Goal: Task Accomplishment & Management: Use online tool/utility

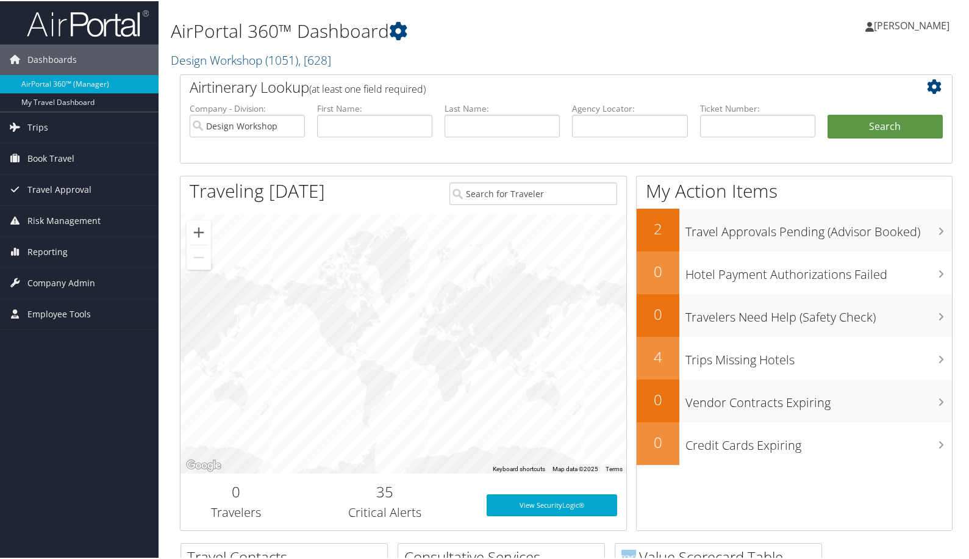
click at [577, 48] on h2 "Design Workshop ( 1051 ) , [ 628 ]" at bounding box center [435, 58] width 528 height 21
drag, startPoint x: 377, startPoint y: 120, endPoint x: 384, endPoint y: 123, distance: 7.4
click at [377, 120] on input "text" at bounding box center [374, 124] width 115 height 23
type input "heyue"
click at [828, 113] on button "Search" at bounding box center [885, 125] width 115 height 24
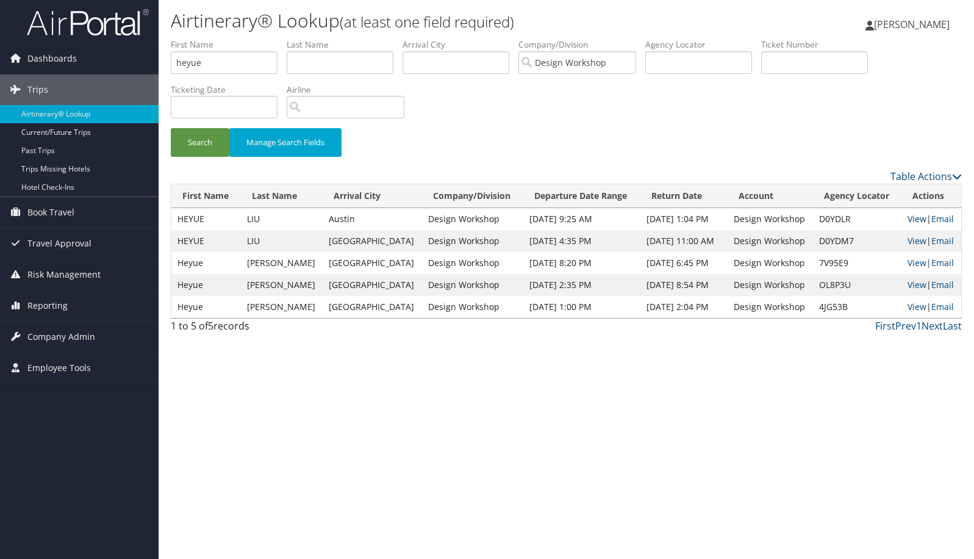
click at [914, 218] on link "View" at bounding box center [917, 219] width 19 height 12
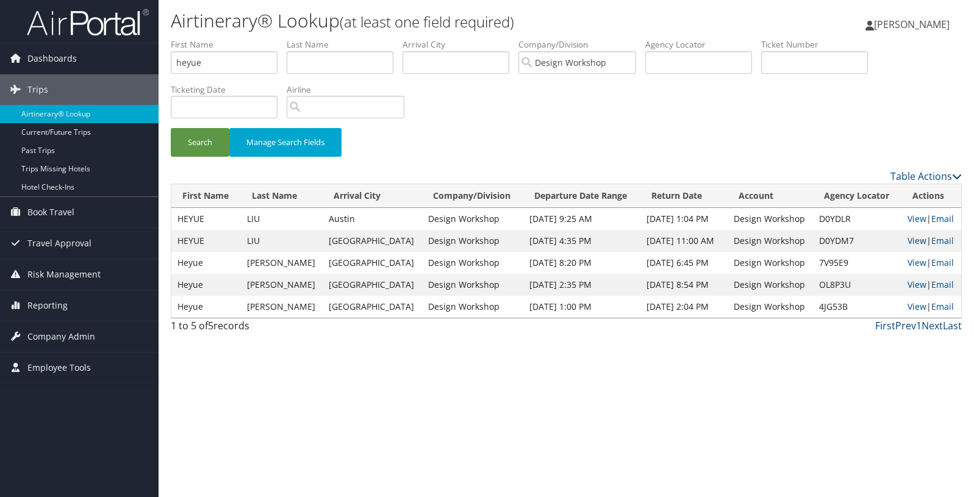
click at [913, 241] on link "View" at bounding box center [917, 241] width 19 height 12
click at [335, 65] on input "text" at bounding box center [340, 62] width 107 height 23
type input "hempel"
click at [171, 128] on button "Search" at bounding box center [200, 142] width 59 height 29
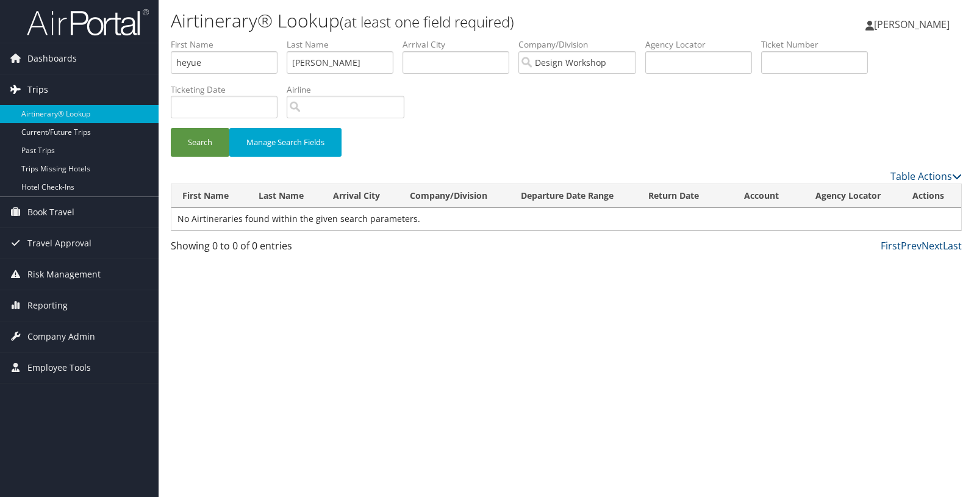
click at [40, 86] on span "Trips" at bounding box center [37, 89] width 21 height 30
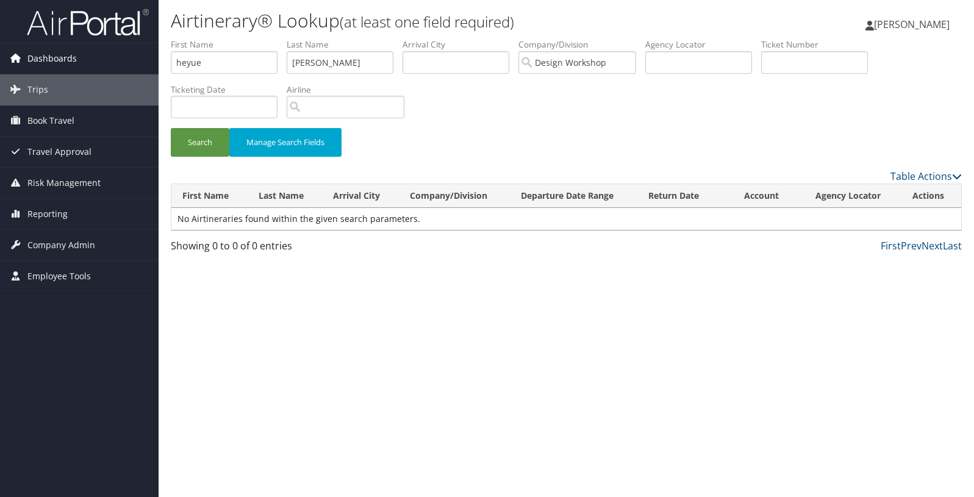
click at [45, 57] on span "Dashboards" at bounding box center [51, 58] width 49 height 30
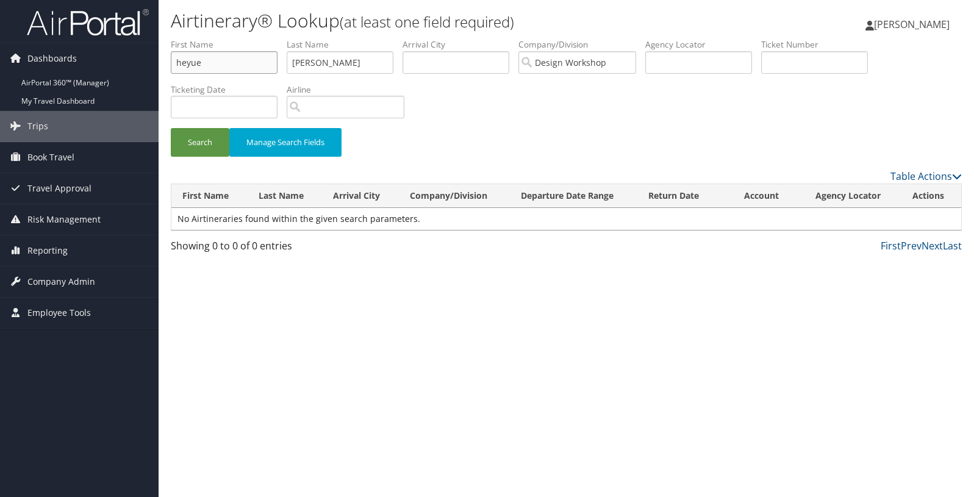
drag, startPoint x: 217, startPoint y: 60, endPoint x: 127, endPoint y: 38, distance: 92.3
click at [128, 40] on div "Dashboards AirPortal 360™ (Manager) My Travel Dashboard Trips Airtinerary® Look…" at bounding box center [487, 248] width 974 height 497
click at [188, 132] on button "Search" at bounding box center [200, 142] width 59 height 29
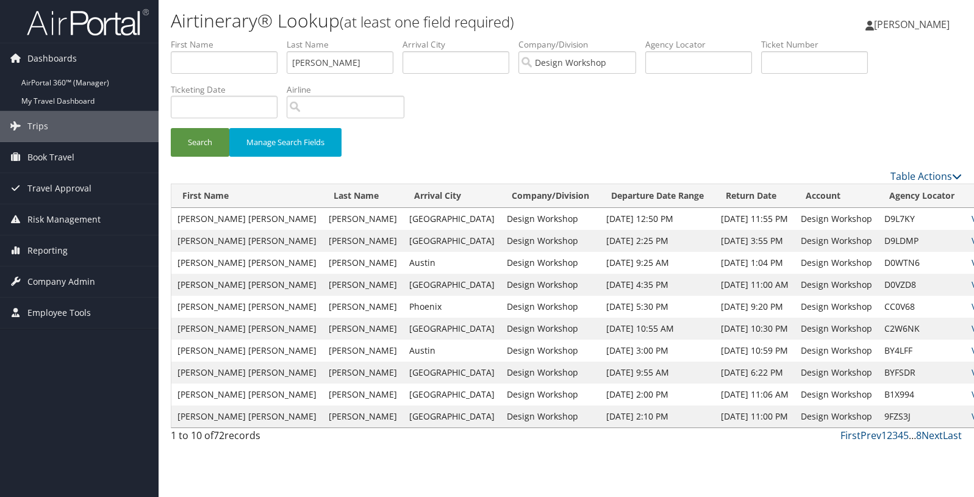
click at [972, 260] on link "View" at bounding box center [981, 263] width 19 height 12
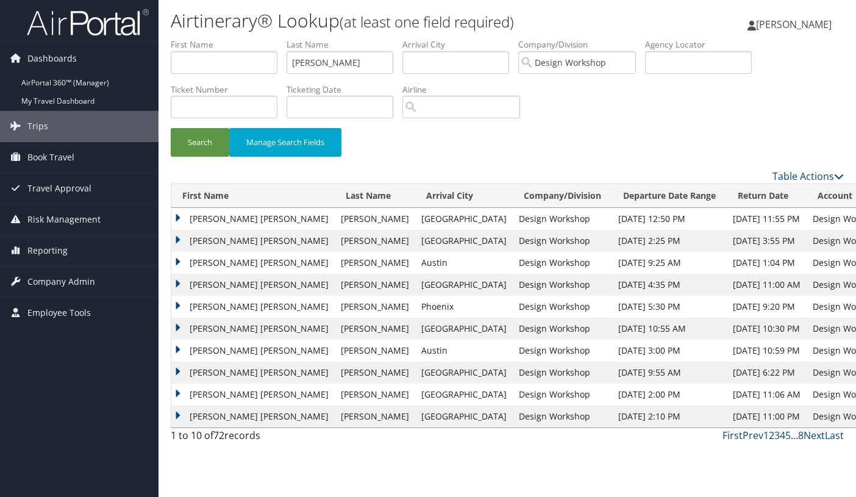
click at [778, 108] on div "Search Manage Search Fields" at bounding box center [508, 103] width 692 height 131
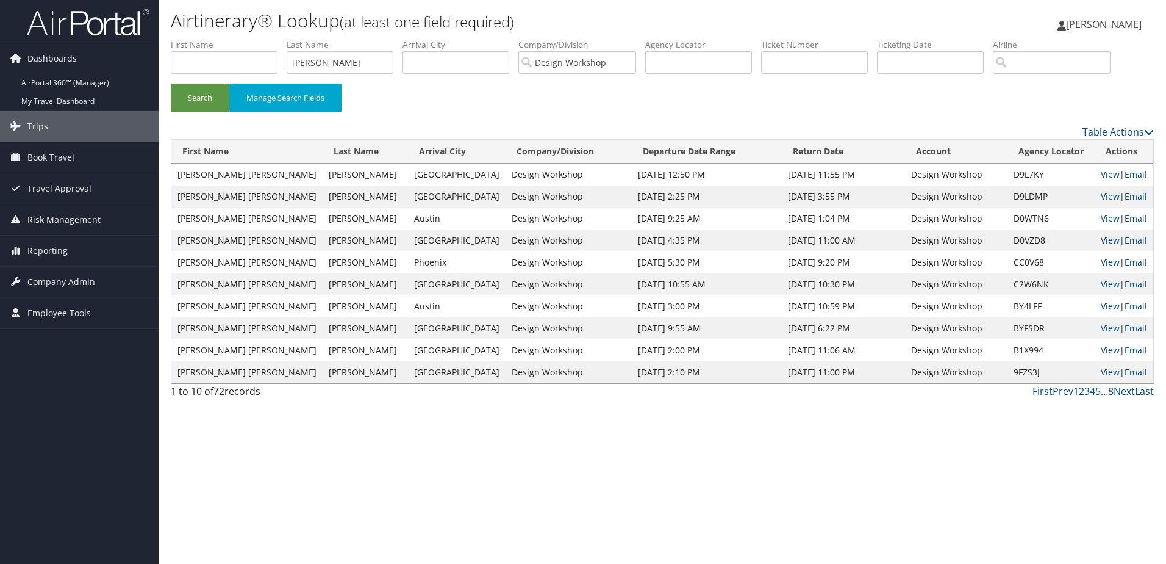
click at [974, 242] on link "View" at bounding box center [1110, 240] width 19 height 12
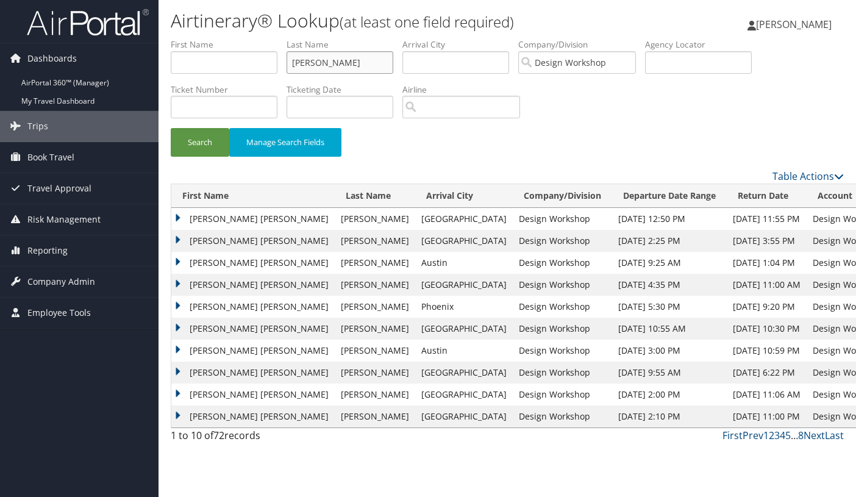
drag, startPoint x: 336, startPoint y: 62, endPoint x: 292, endPoint y: 61, distance: 44.5
click at [292, 61] on input "hempel" at bounding box center [340, 62] width 107 height 23
click at [206, 66] on input "text" at bounding box center [224, 62] width 107 height 23
type input "lizandro"
click at [206, 142] on button "Search" at bounding box center [200, 142] width 59 height 29
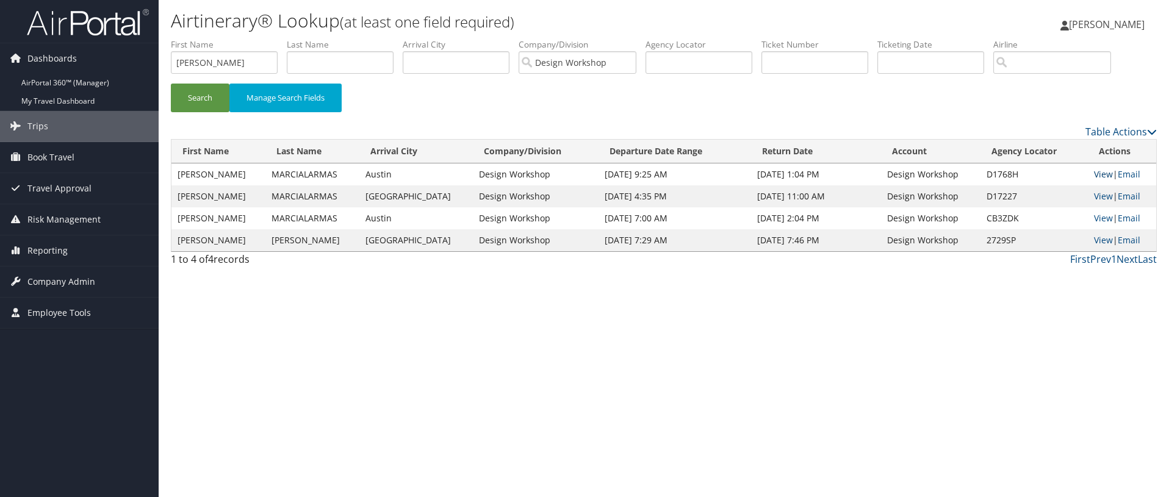
click at [974, 176] on link "View" at bounding box center [1103, 174] width 19 height 12
click at [974, 192] on link "View" at bounding box center [1103, 196] width 19 height 12
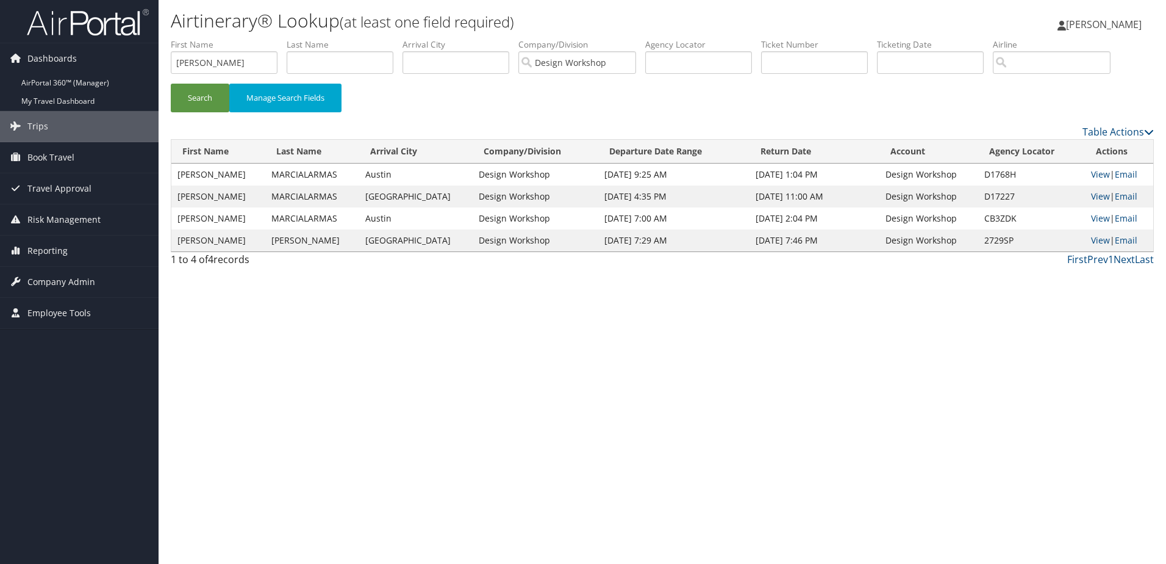
click at [778, 347] on div "Airtinerary® Lookup (at least one field required) Marla Bousquet Marla Bousquet…" at bounding box center [663, 282] width 1008 height 564
drag, startPoint x: 222, startPoint y: 60, endPoint x: 97, endPoint y: 32, distance: 128.3
click at [115, 42] on div "Dashboards AirPortal 360™ (Manager) My Travel Dashboard Trips Airtinerary® Look…" at bounding box center [583, 282] width 1166 height 564
type input "panger"
click at [171, 84] on button "Search" at bounding box center [200, 98] width 59 height 29
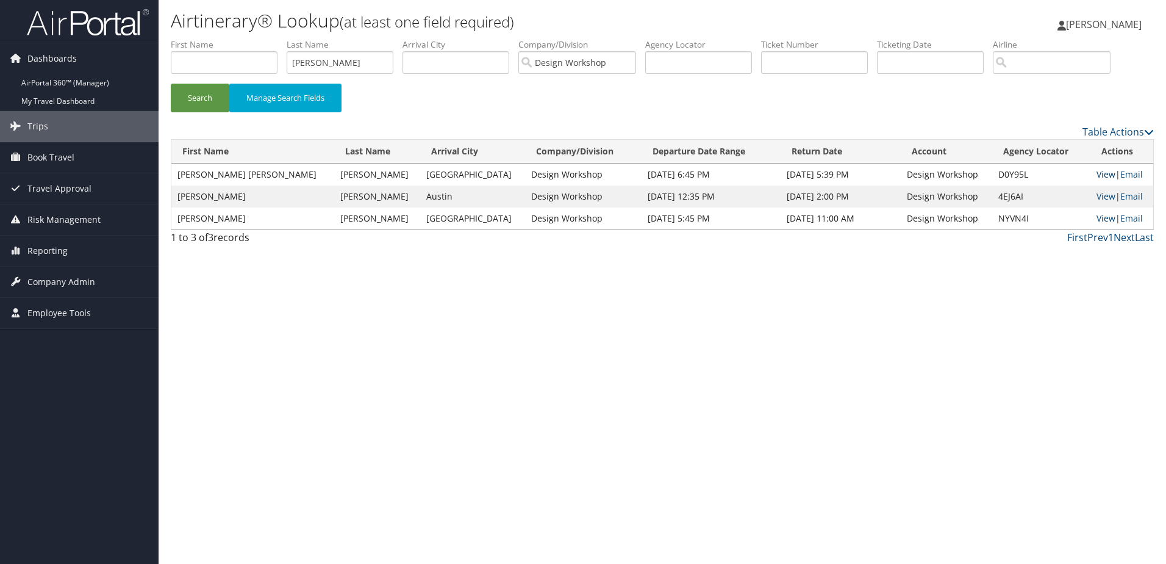
click at [974, 171] on link "View" at bounding box center [1106, 174] width 19 height 12
click at [974, 20] on span "[PERSON_NAME]" at bounding box center [1104, 24] width 76 height 13
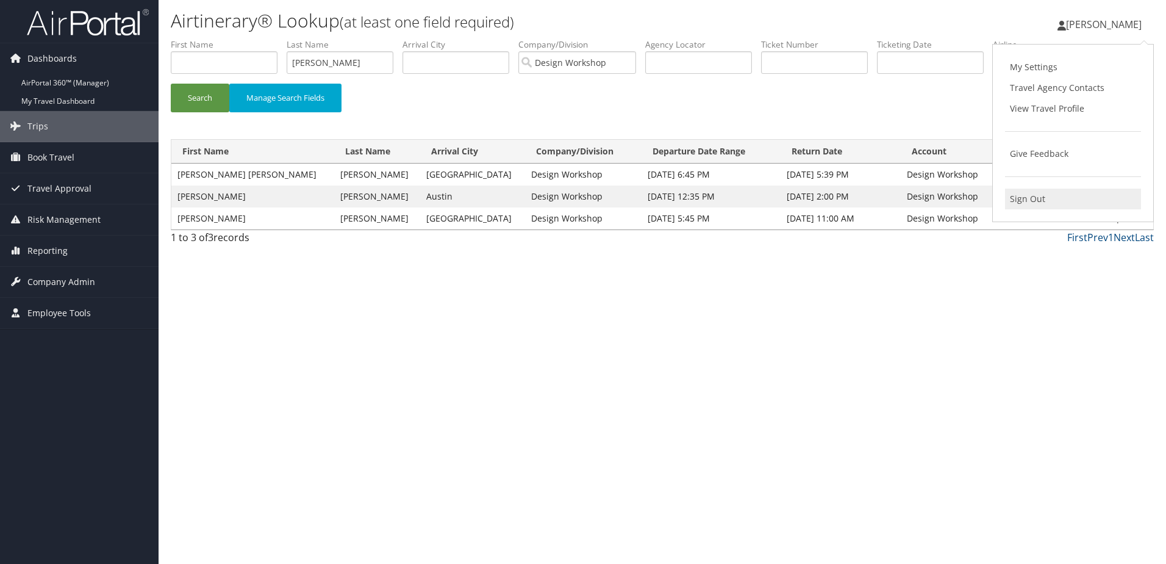
click at [974, 199] on link "Sign Out" at bounding box center [1073, 198] width 136 height 21
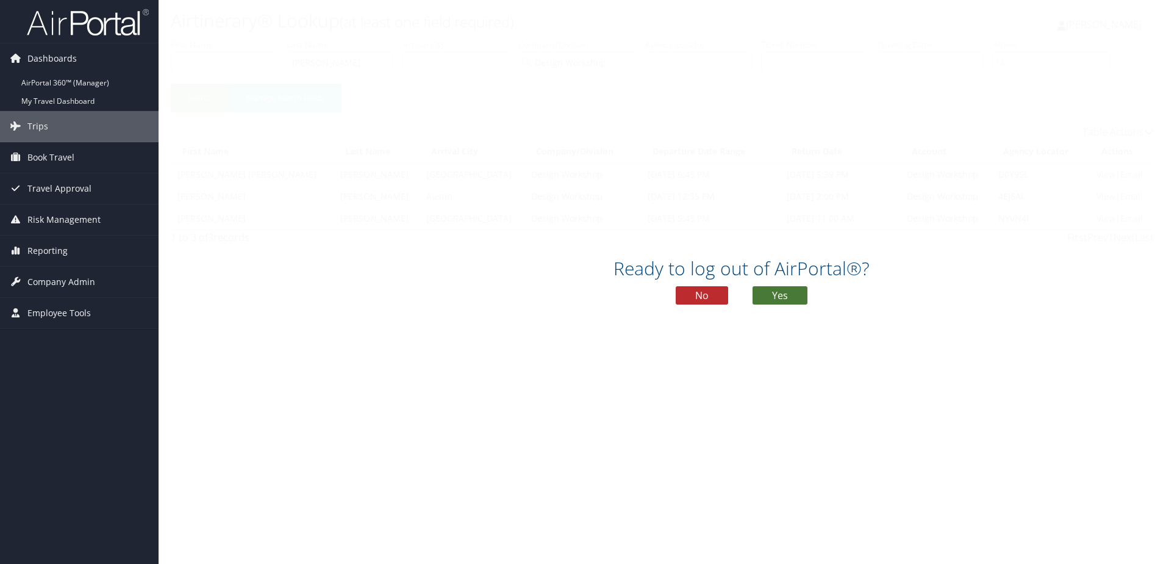
click at [780, 290] on button "Yes" at bounding box center [780, 295] width 55 height 18
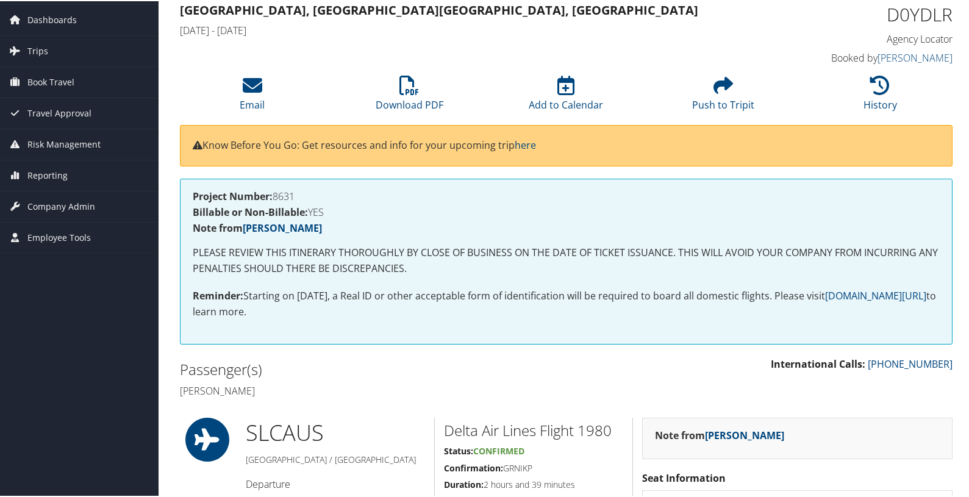
scroll to position [28, 0]
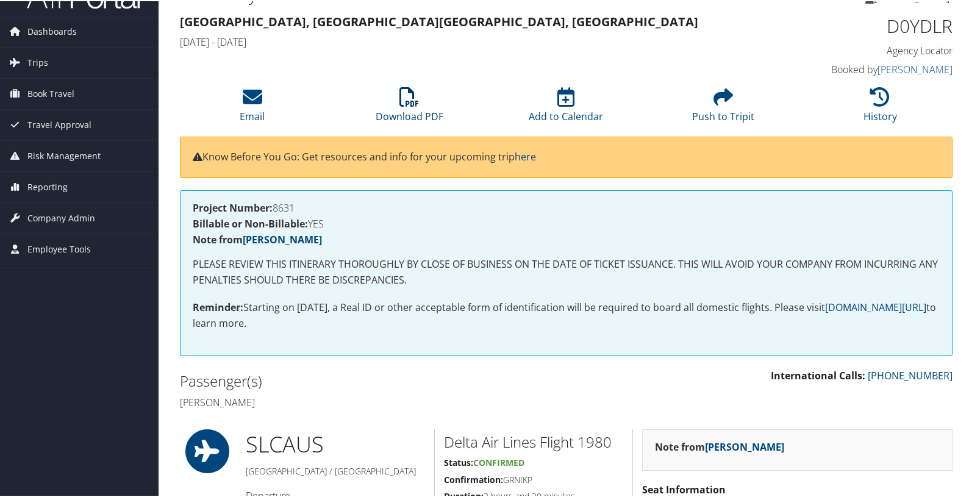
click at [405, 96] on icon at bounding box center [410, 96] width 20 height 20
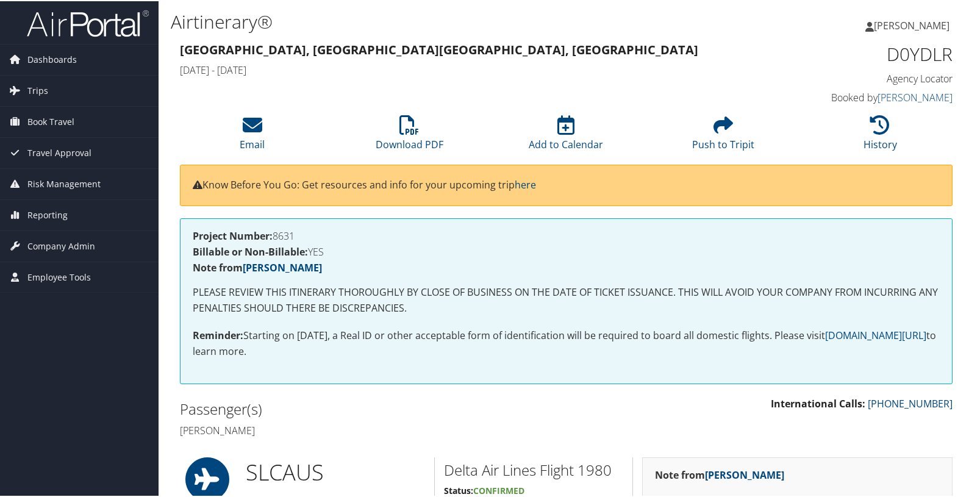
click at [801, 401] on strong "International Calls:" at bounding box center [818, 402] width 95 height 13
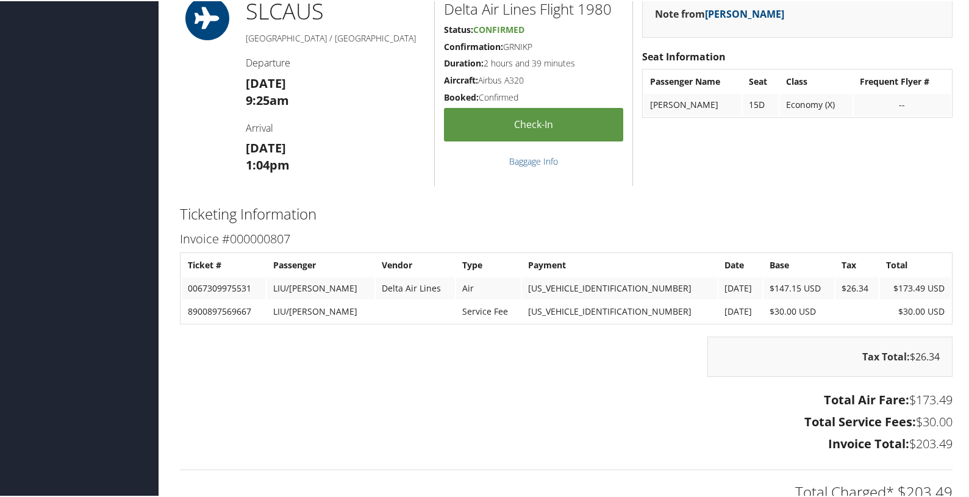
scroll to position [496, 0]
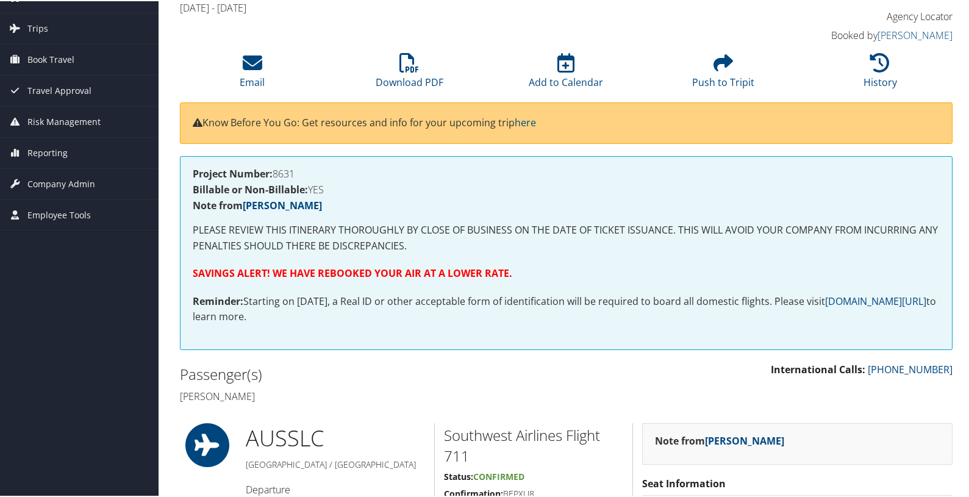
scroll to position [58, 0]
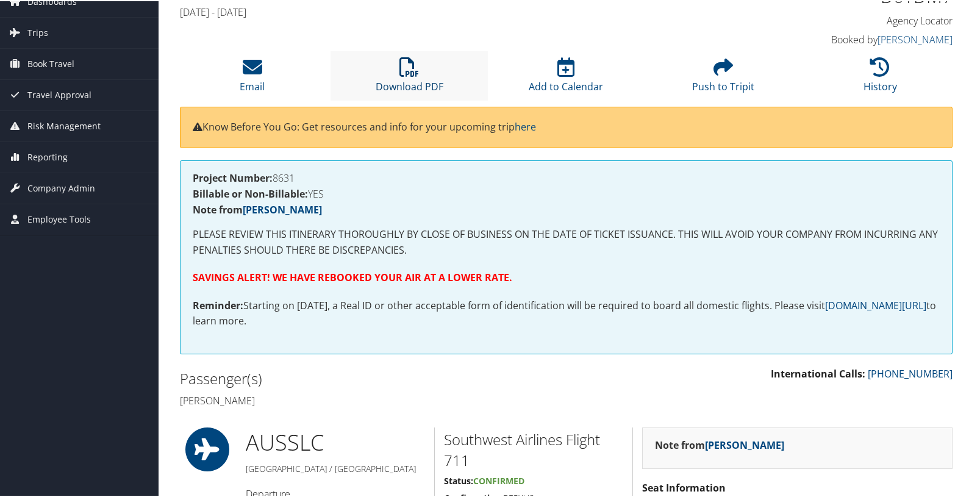
click at [401, 68] on icon at bounding box center [410, 66] width 20 height 20
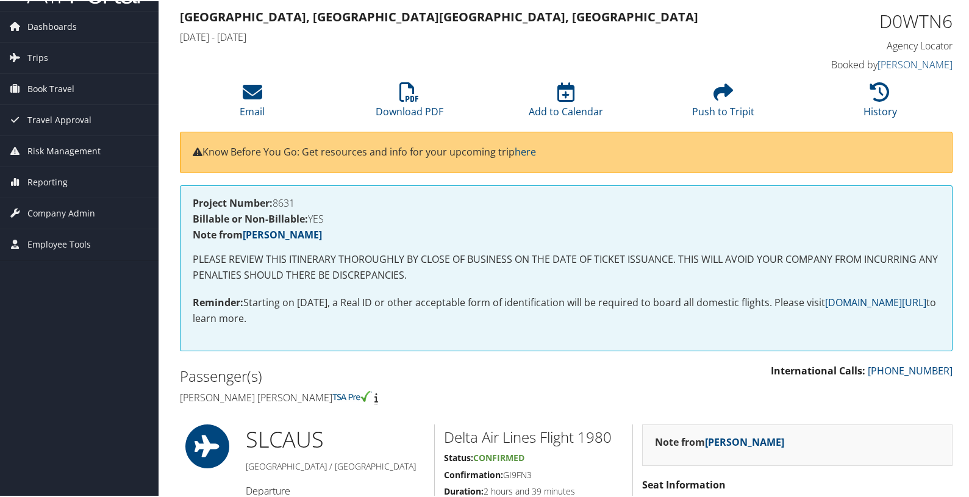
scroll to position [30, 0]
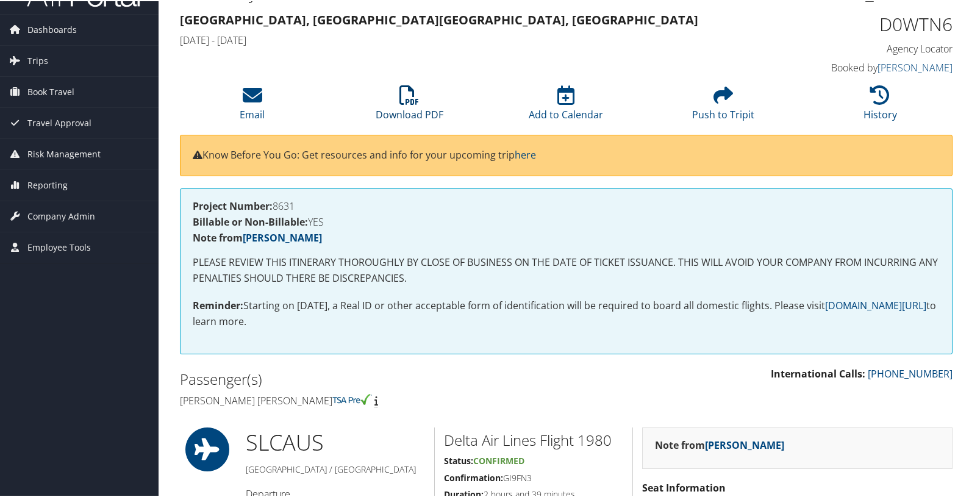
click at [409, 102] on icon at bounding box center [410, 94] width 20 height 20
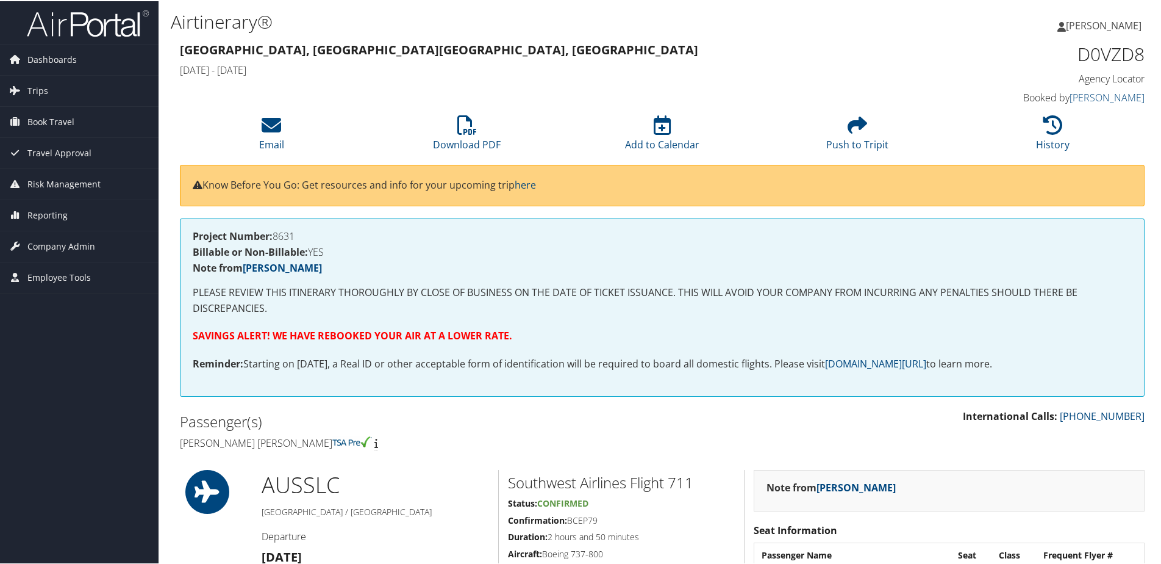
drag, startPoint x: 1160, startPoint y: 165, endPoint x: 1157, endPoint y: 209, distance: 43.4
click at [470, 137] on link "Download PDF" at bounding box center [467, 135] width 68 height 29
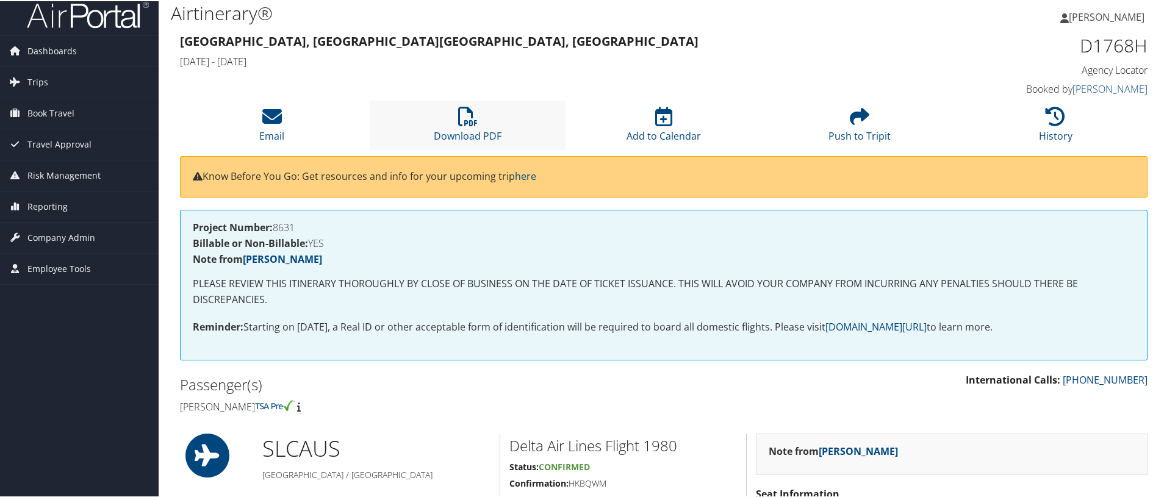
scroll to position [7, 0]
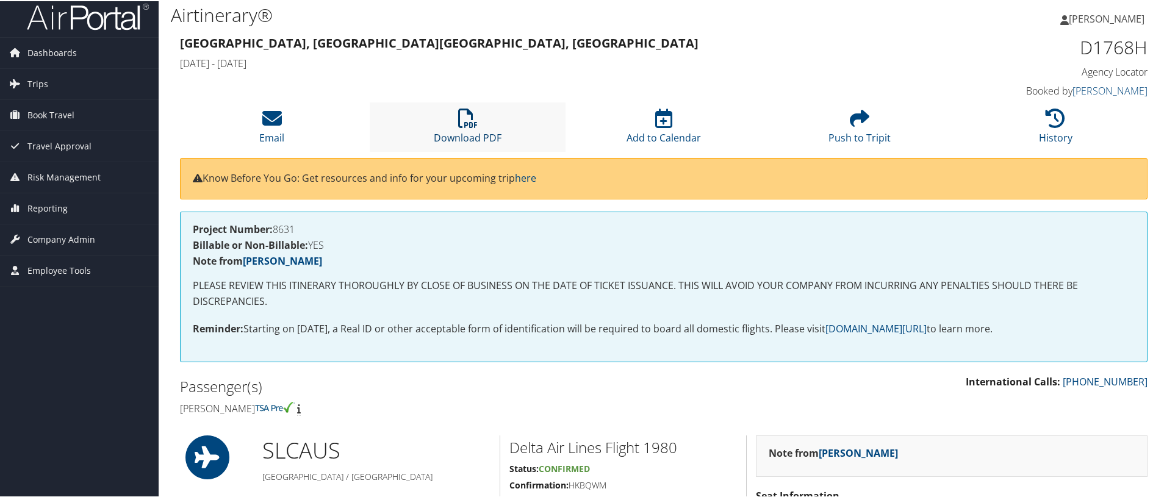
click at [469, 121] on icon at bounding box center [468, 117] width 20 height 20
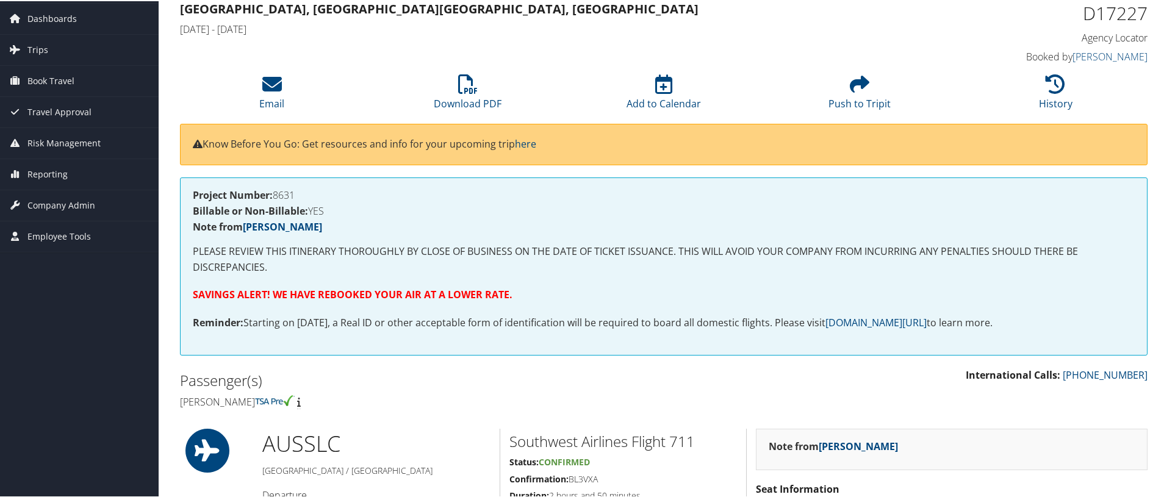
scroll to position [28, 0]
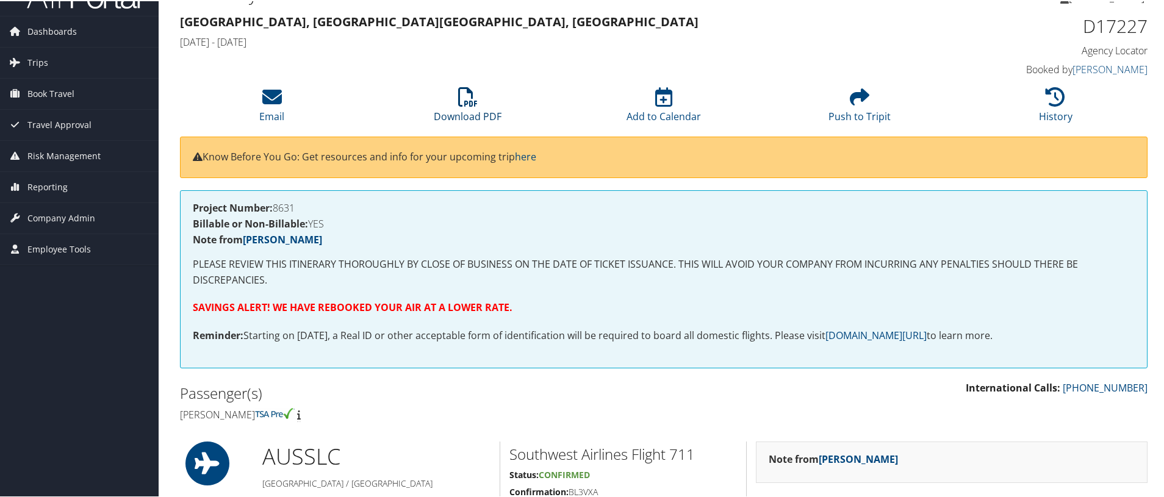
click at [465, 96] on icon at bounding box center [468, 96] width 20 height 20
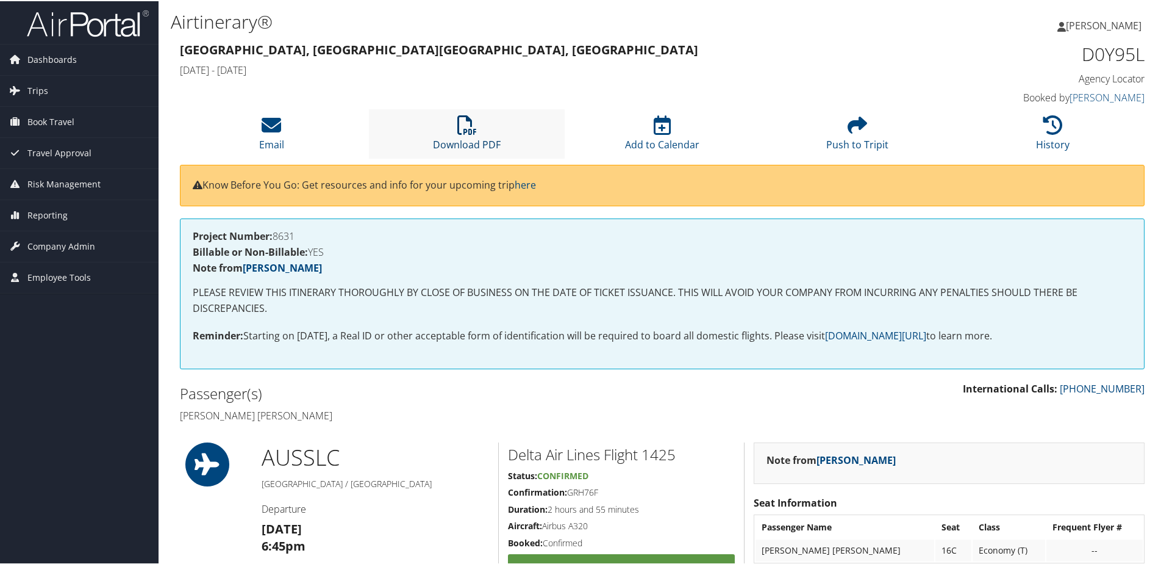
click at [462, 126] on icon at bounding box center [467, 124] width 20 height 20
